Goal: Information Seeking & Learning: Find specific page/section

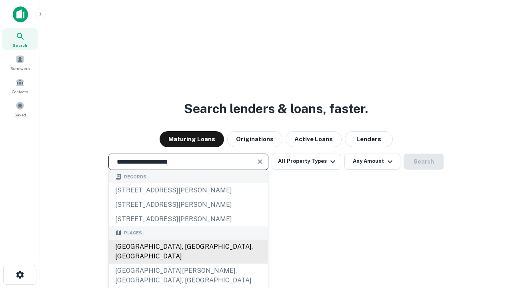
click at [188, 264] on div "[GEOGRAPHIC_DATA], [GEOGRAPHIC_DATA], [GEOGRAPHIC_DATA]" at bounding box center [188, 252] width 159 height 24
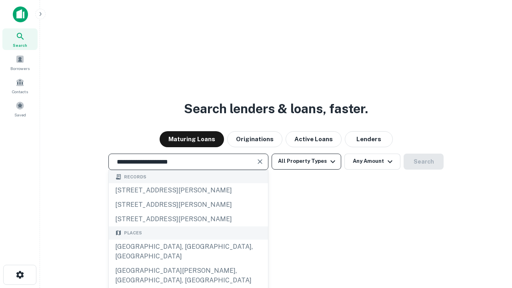
click at [306, 161] on button "All Property Types" at bounding box center [307, 162] width 70 height 16
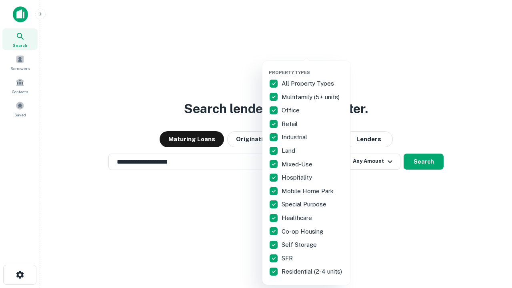
type input "**********"
click at [313, 67] on button "button" at bounding box center [313, 67] width 88 height 0
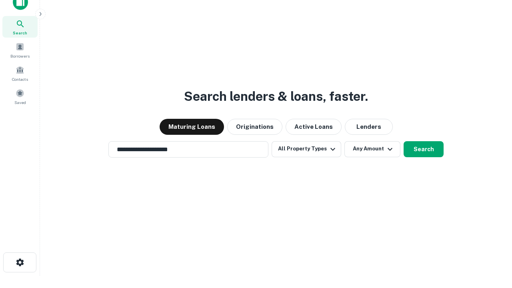
scroll to position [5, 96]
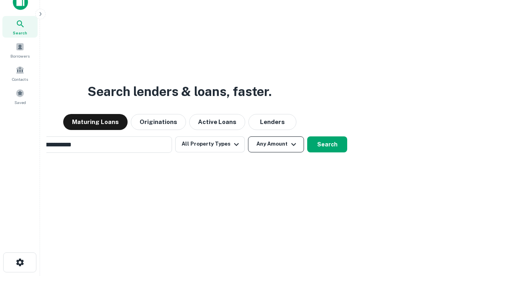
click at [248, 136] on button "Any Amount" at bounding box center [276, 144] width 56 height 16
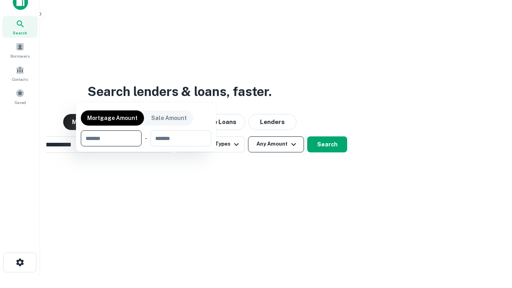
scroll to position [13, 0]
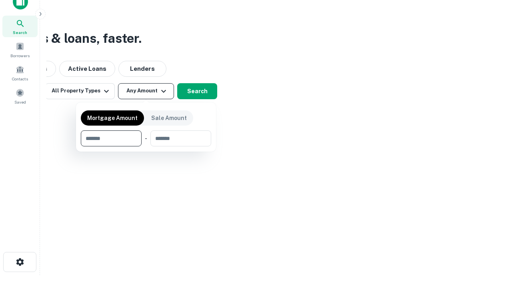
type input "*******"
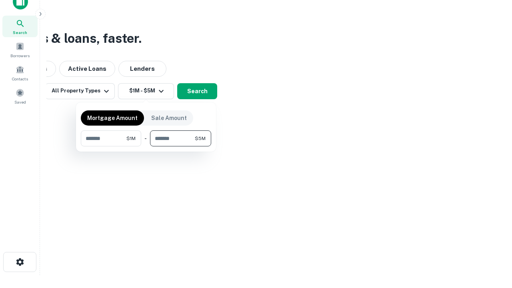
type input "*******"
click at [146, 146] on button "button" at bounding box center [146, 146] width 130 height 0
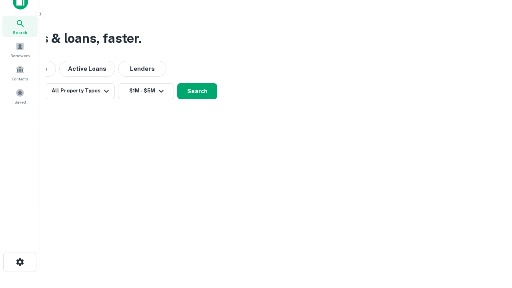
scroll to position [5, 148]
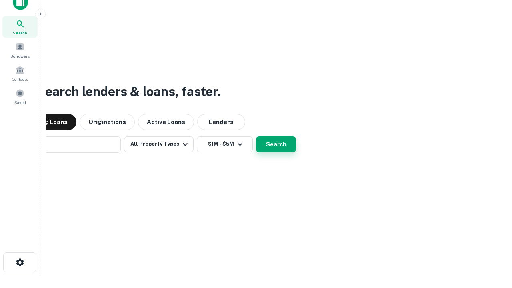
click at [256, 136] on button "Search" at bounding box center [276, 144] width 40 height 16
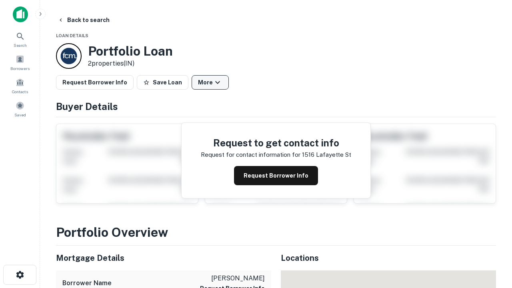
click at [210, 82] on button "More" at bounding box center [210, 82] width 37 height 14
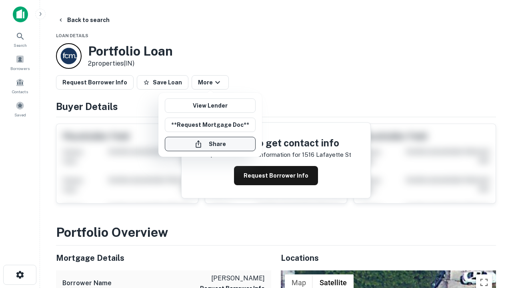
click at [210, 144] on button "Share" at bounding box center [210, 144] width 91 height 14
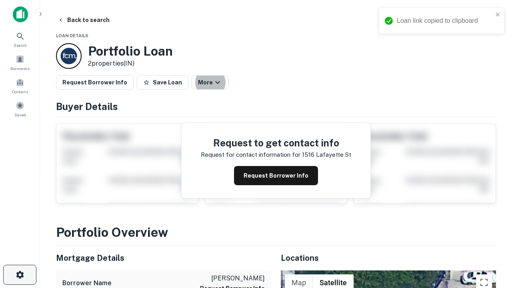
click at [20, 275] on icon "button" at bounding box center [20, 275] width 10 height 10
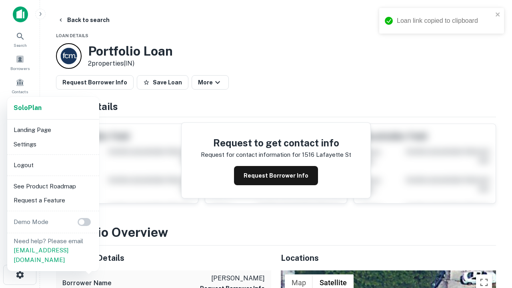
click at [53, 165] on li "Logout" at bounding box center [53, 165] width 86 height 14
